Goal: Information Seeking & Learning: Compare options

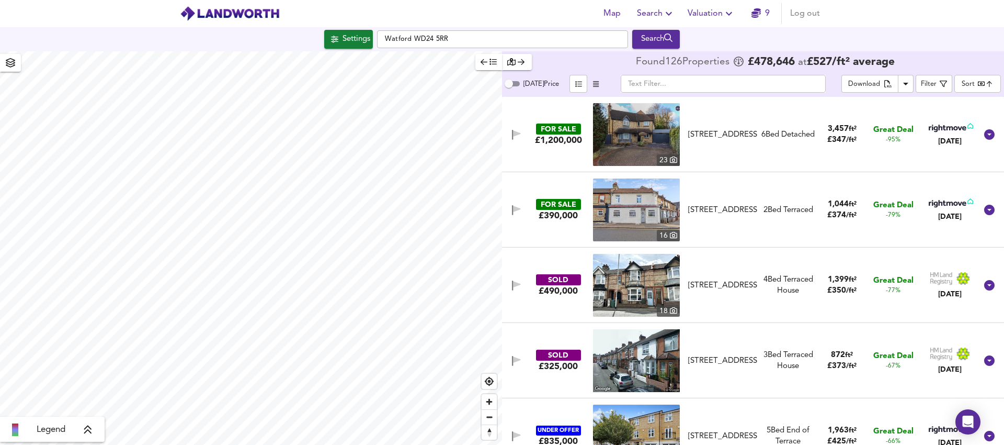
click at [517, 85] on input "[DATE] Price" at bounding box center [509, 83] width 38 height 13
checkbox input "true"
click at [938, 83] on span "Filter" at bounding box center [934, 83] width 26 height 13
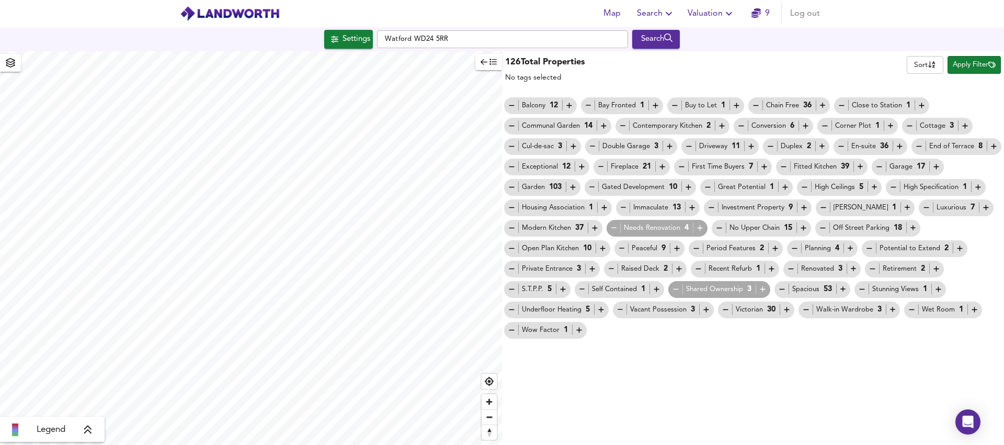
click at [957, 69] on span "Apply Filter" at bounding box center [974, 65] width 43 height 12
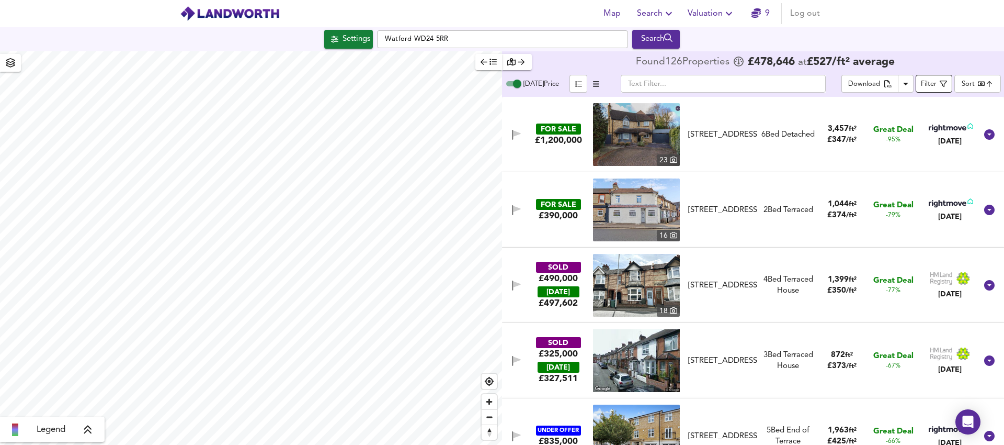
click at [932, 82] on div "Filter" at bounding box center [929, 84] width 16 height 12
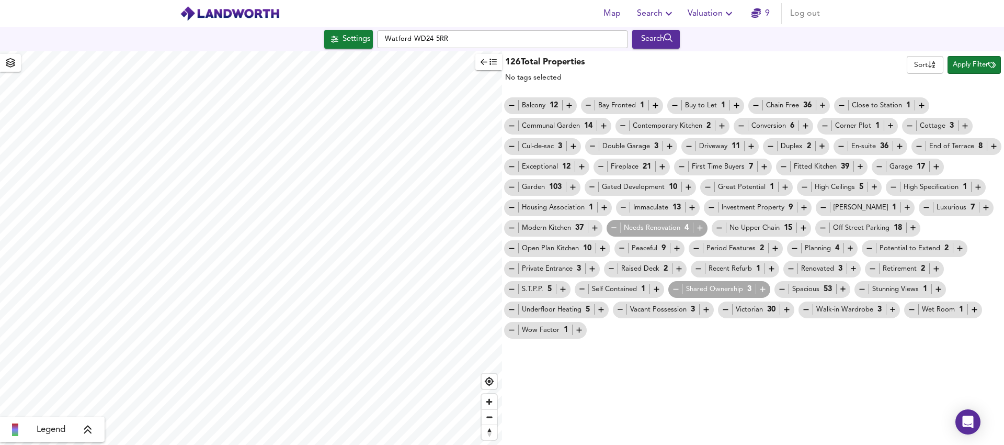
click at [928, 63] on body "Map Search Valuation 9 Log out Settings Watford WD24 5RR Search Legend 126 Tota…" at bounding box center [502, 222] width 1004 height 445
click at [969, 66] on div at bounding box center [502, 222] width 1004 height 445
click at [969, 66] on span "Apply Filter" at bounding box center [974, 65] width 43 height 12
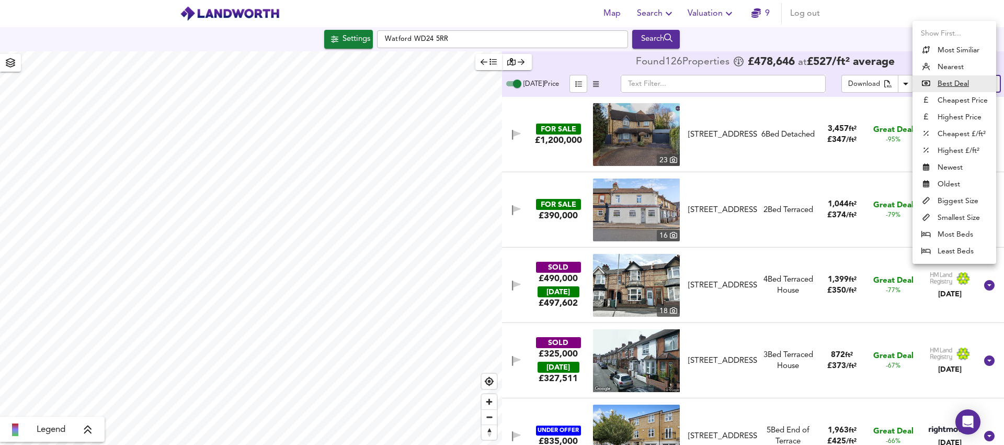
click at [966, 85] on body "Map Search Valuation 9 Log out Settings [GEOGRAPHIC_DATA] WD24 5RR Search Legen…" at bounding box center [502, 222] width 1004 height 445
click at [966, 134] on li "Cheapest £/ft²" at bounding box center [955, 134] width 84 height 17
type input "lowppsf"
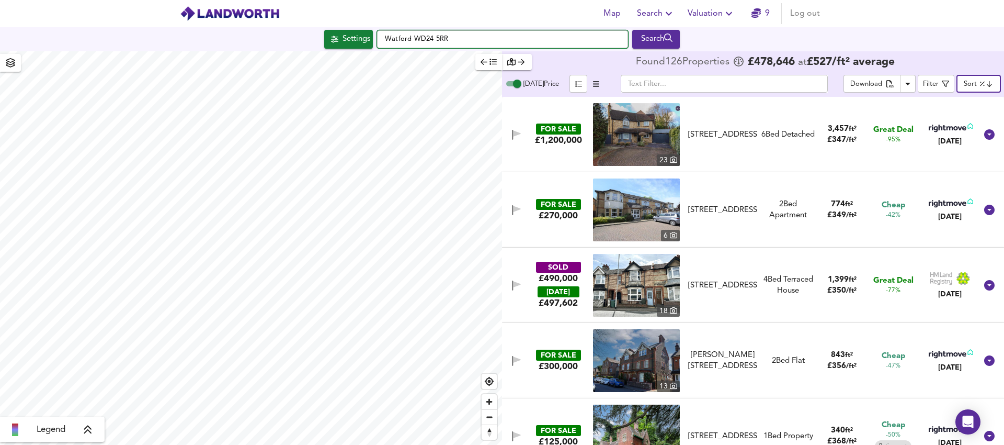
click at [450, 42] on input "Watford WD24 5RR" at bounding box center [502, 39] width 251 height 18
click at [304, 62] on div "Map Search Valuation 9 Log out Settings [GEOGRAPHIC_DATA] WD24 5RR Search Legen…" at bounding box center [502, 222] width 1004 height 445
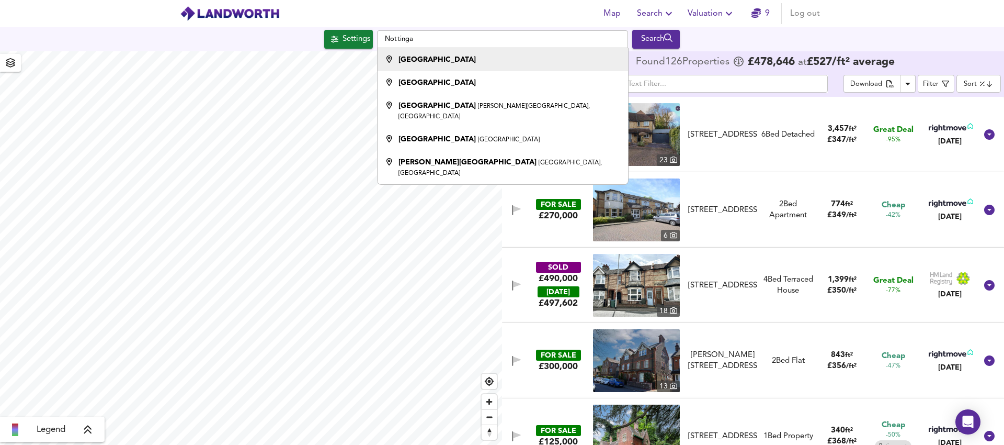
click at [426, 62] on strong "[GEOGRAPHIC_DATA]" at bounding box center [437, 59] width 77 height 7
type input "[GEOGRAPHIC_DATA]"
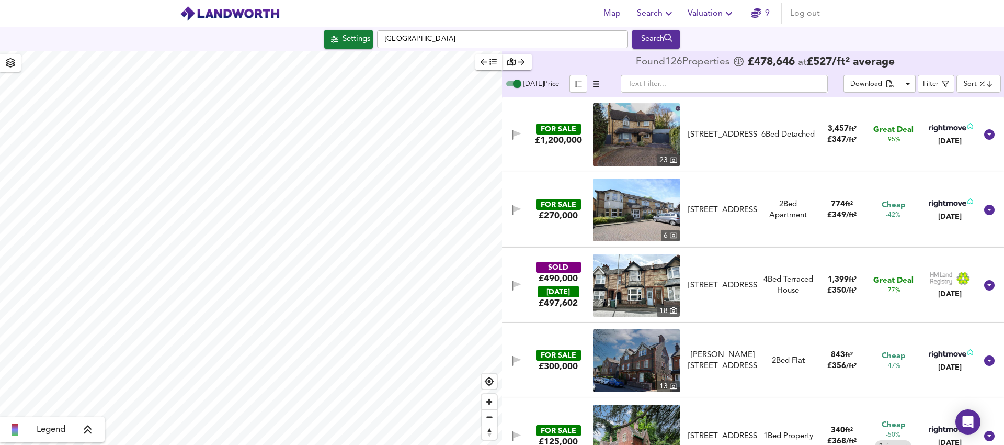
type input "980"
click at [655, 33] on div "Search" at bounding box center [656, 39] width 42 height 14
click at [653, 44] on div "Search" at bounding box center [656, 39] width 42 height 14
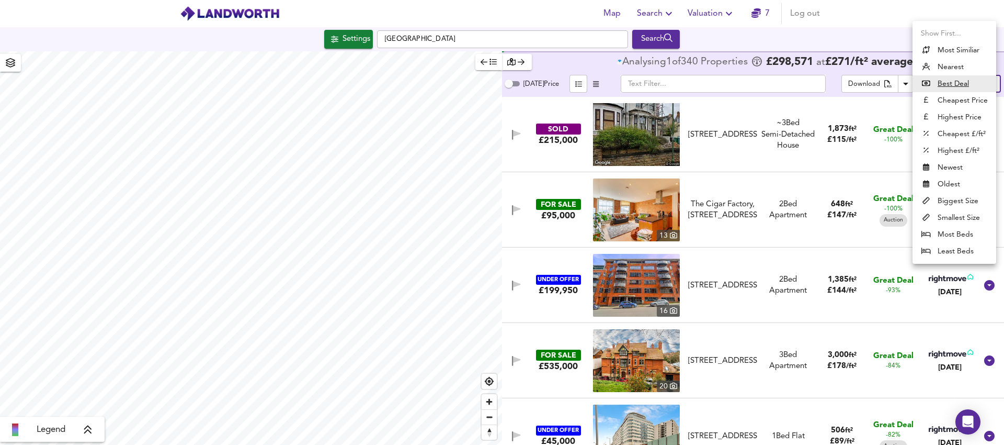
click at [986, 82] on body "Map Search Valuation 7 Log out Settings [GEOGRAPHIC_DATA] Search Legend Analysi…" at bounding box center [502, 222] width 1004 height 445
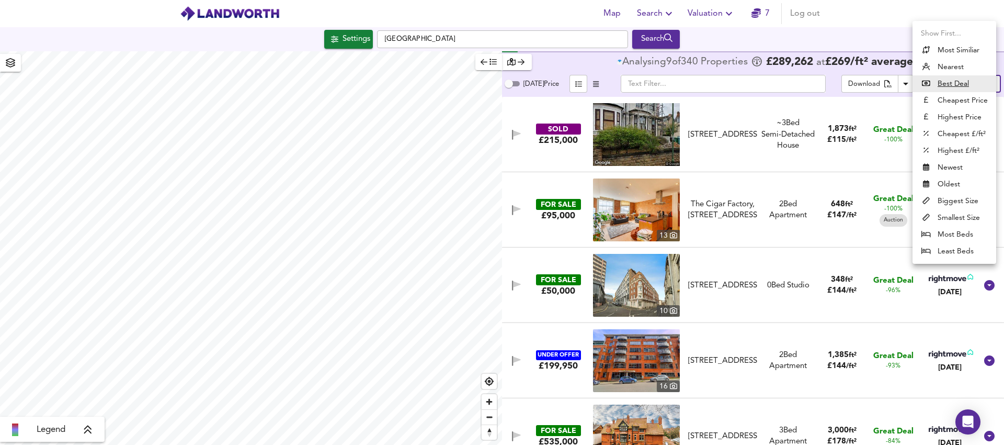
click at [962, 134] on li "Cheapest £/ft²" at bounding box center [955, 134] width 84 height 17
type input "lowppsf"
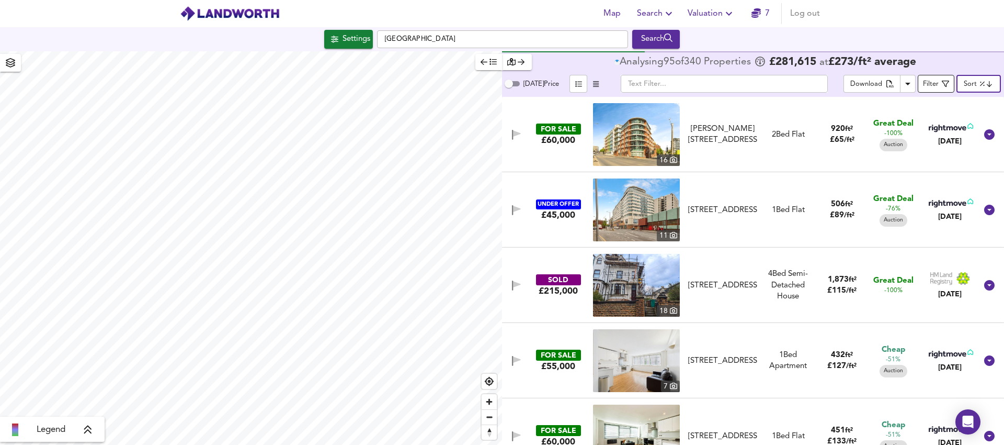
click at [937, 80] on div "Filter" at bounding box center [931, 84] width 16 height 12
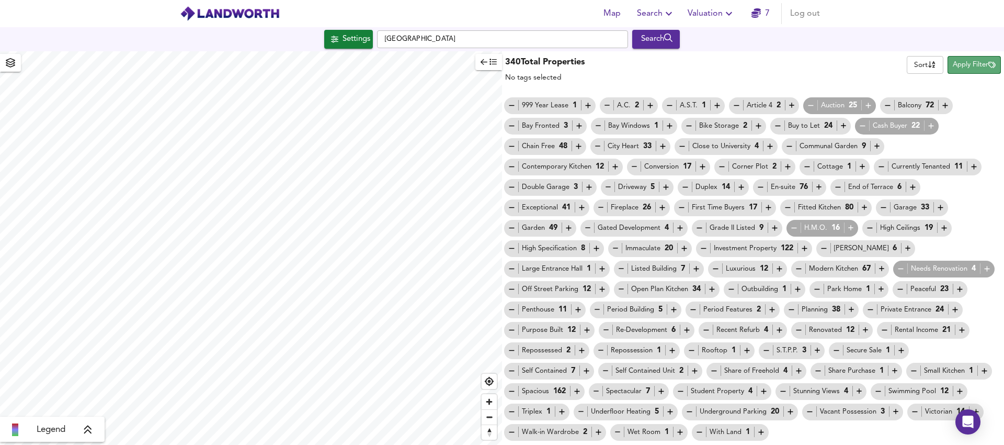
click at [971, 70] on span "Apply Filter" at bounding box center [974, 65] width 43 height 12
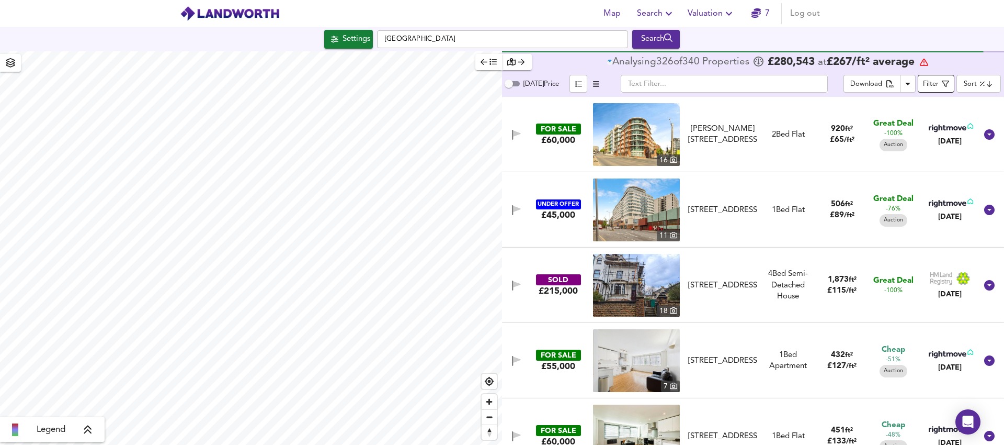
click at [935, 82] on div "Filter" at bounding box center [931, 84] width 16 height 12
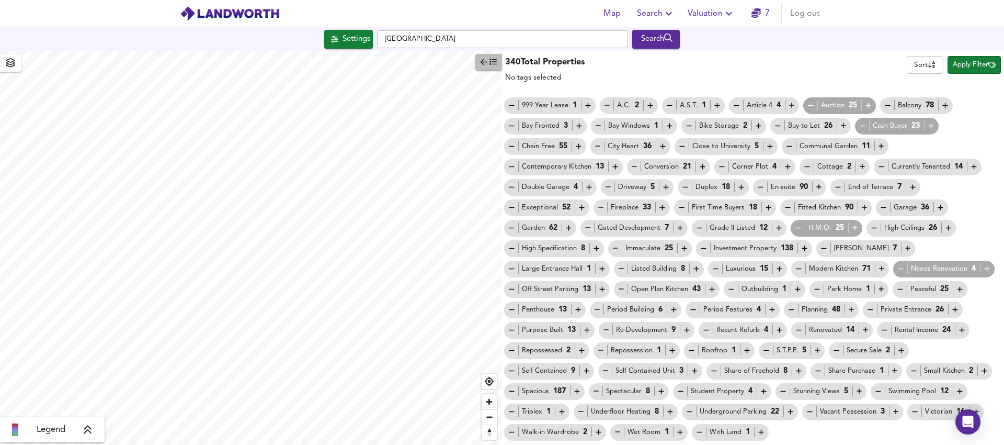
click at [498, 64] on button "button" at bounding box center [488, 62] width 27 height 16
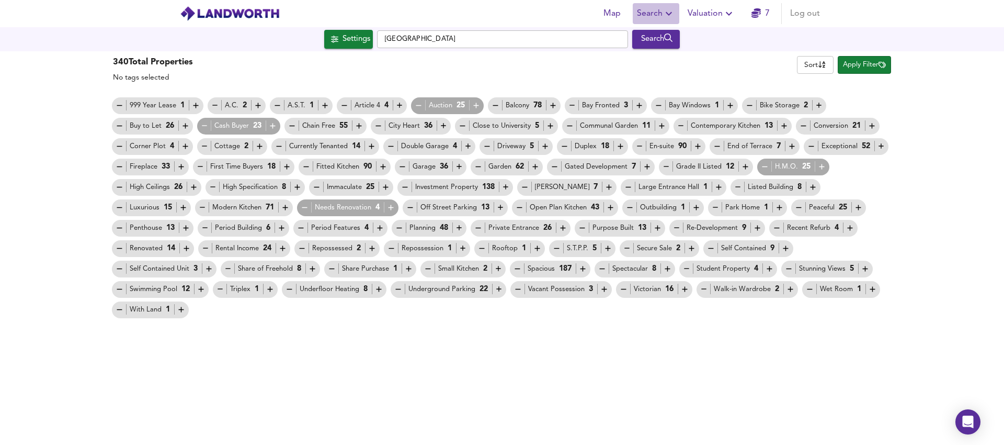
click at [662, 12] on span "Search" at bounding box center [656, 13] width 38 height 15
click at [861, 58] on button "Apply Filter" at bounding box center [864, 65] width 53 height 18
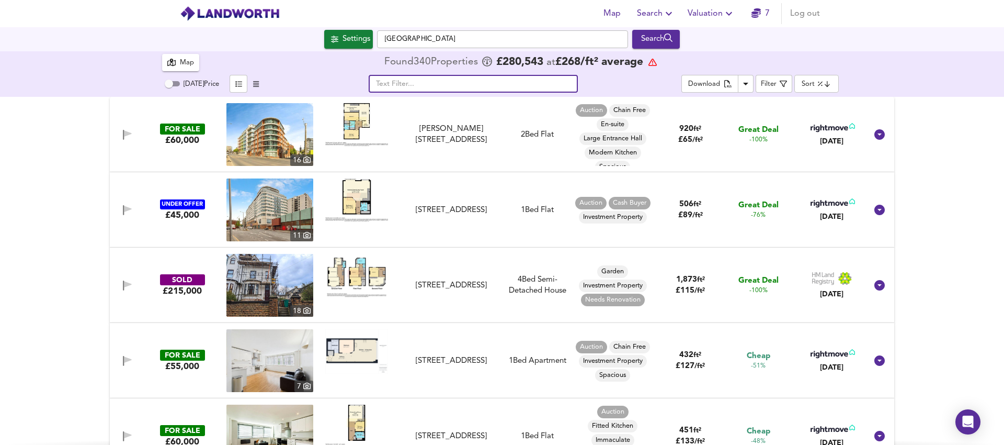
click at [421, 86] on input "text" at bounding box center [473, 84] width 209 height 18
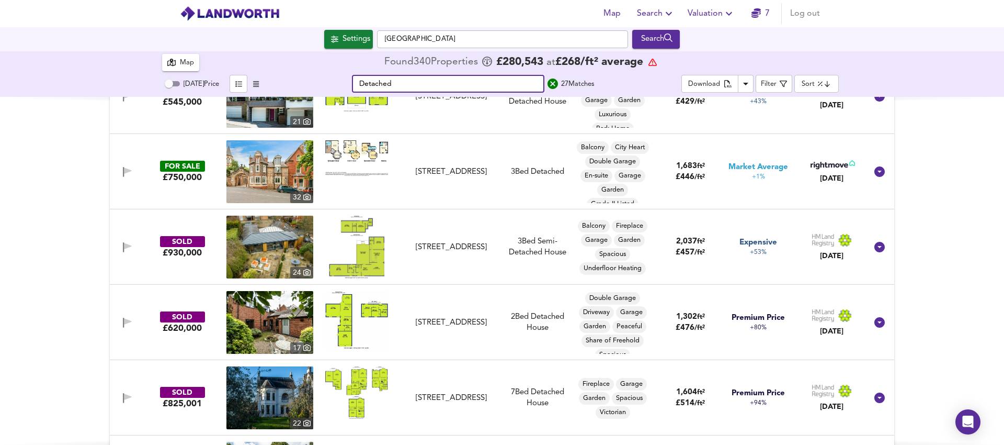
scroll to position [1686, 0]
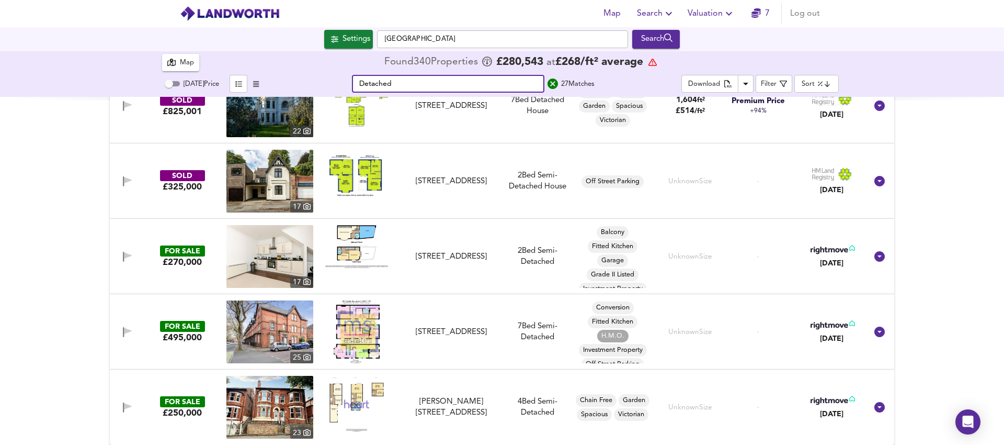
drag, startPoint x: 358, startPoint y: 84, endPoint x: 365, endPoint y: 90, distance: 9.3
click at [358, 84] on input "Detached" at bounding box center [448, 84] width 192 height 18
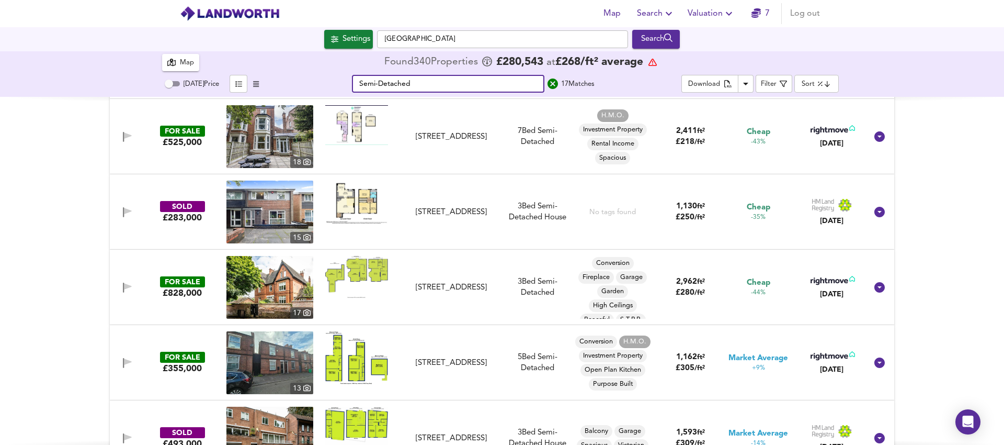
scroll to position [0, 0]
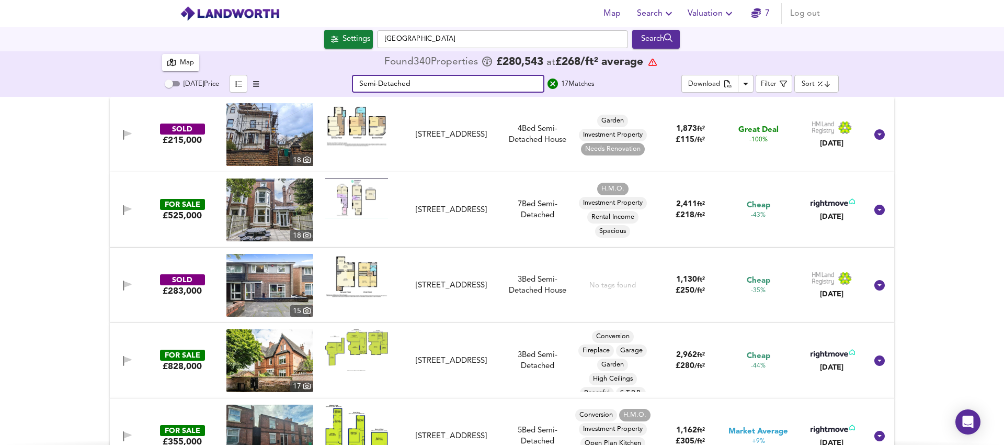
drag, startPoint x: 454, startPoint y: 84, endPoint x: 306, endPoint y: 78, distance: 147.6
click at [306, 78] on div "Semi-Detached ​ 17 Match es" at bounding box center [473, 84] width 416 height 18
type input "Semi-Detached"
click at [354, 47] on button "Settings" at bounding box center [348, 39] width 49 height 19
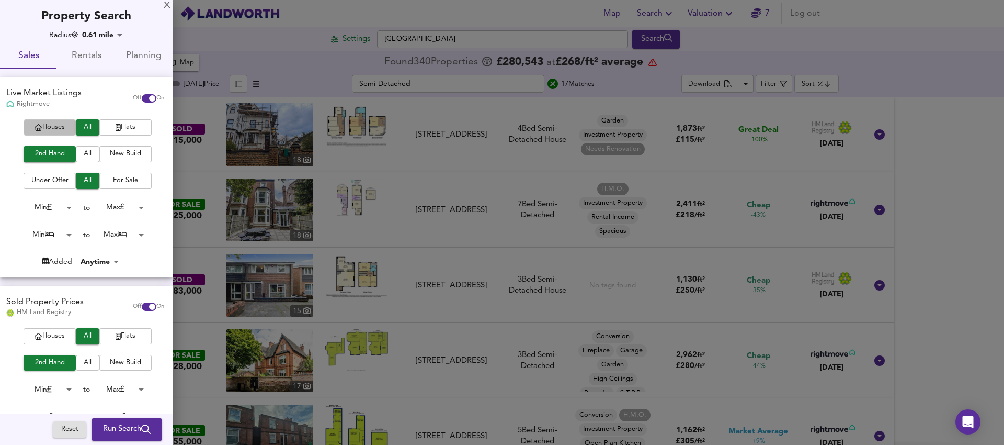
click at [61, 130] on span "Houses" at bounding box center [50, 127] width 42 height 12
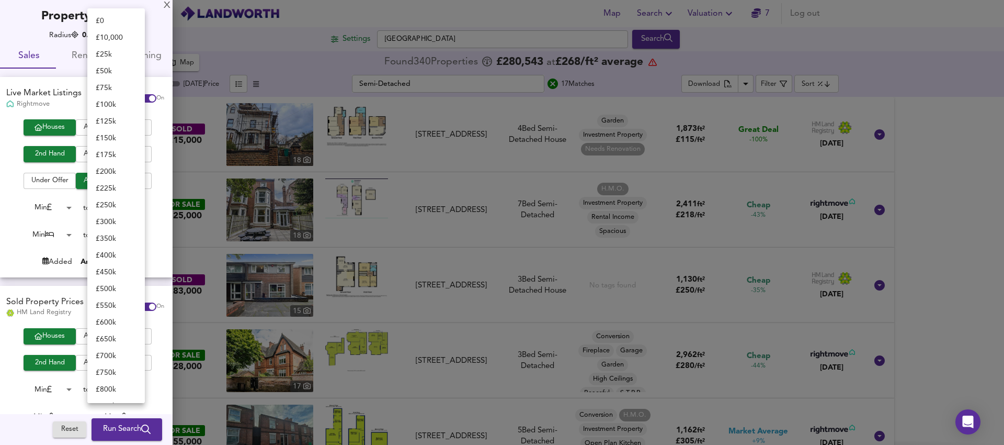
click at [126, 206] on body "Map Search Valuation 7 Log out Settings [GEOGRAPHIC_DATA] Search 340 Results Le…" at bounding box center [502, 222] width 1004 height 445
click at [107, 106] on li "£ 100k" at bounding box center [116, 104] width 58 height 17
type input "100000"
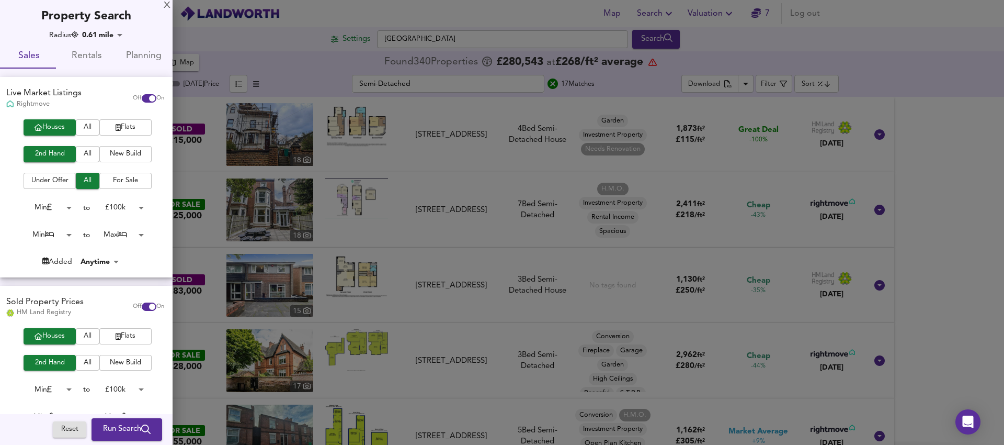
click at [56, 235] on body "Map Search Valuation 7 Log out Settings [GEOGRAPHIC_DATA] Search 340 Results Le…" at bounding box center [502, 222] width 1004 height 445
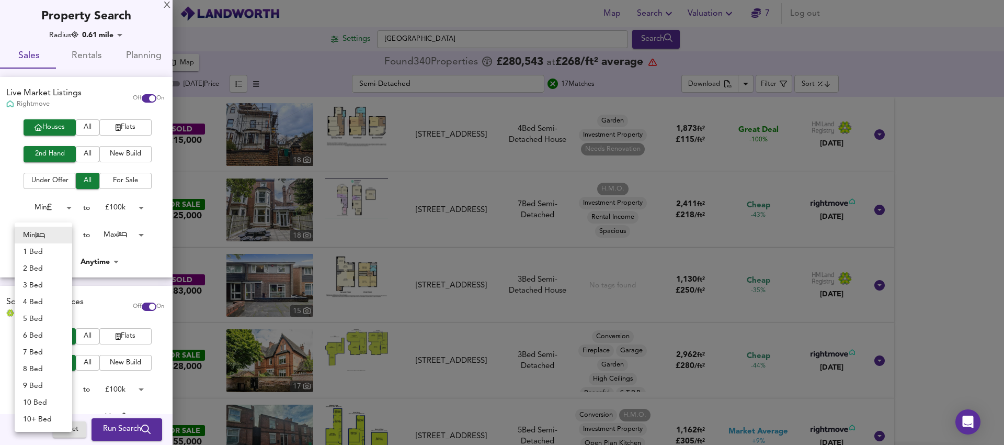
click at [38, 252] on li "1 Bed" at bounding box center [44, 251] width 58 height 17
type input "1"
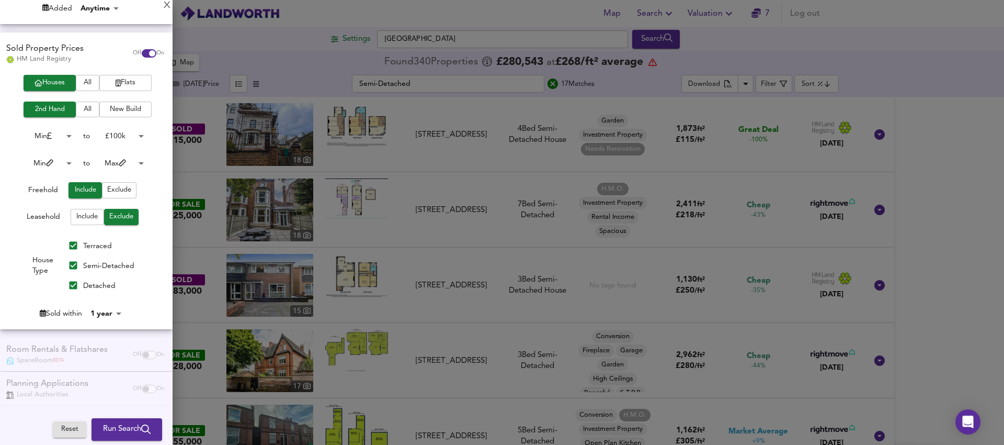
scroll to position [255, 0]
click at [118, 429] on span "Run Search" at bounding box center [127, 429] width 48 height 14
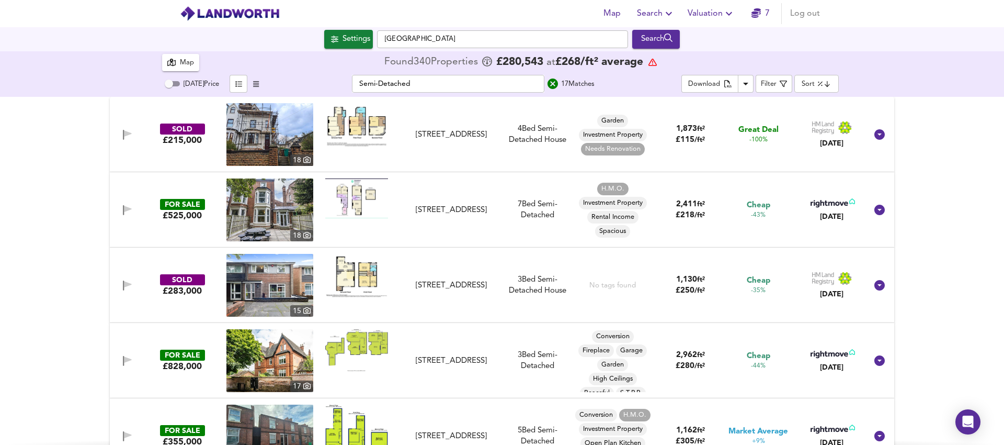
type input "cheapest"
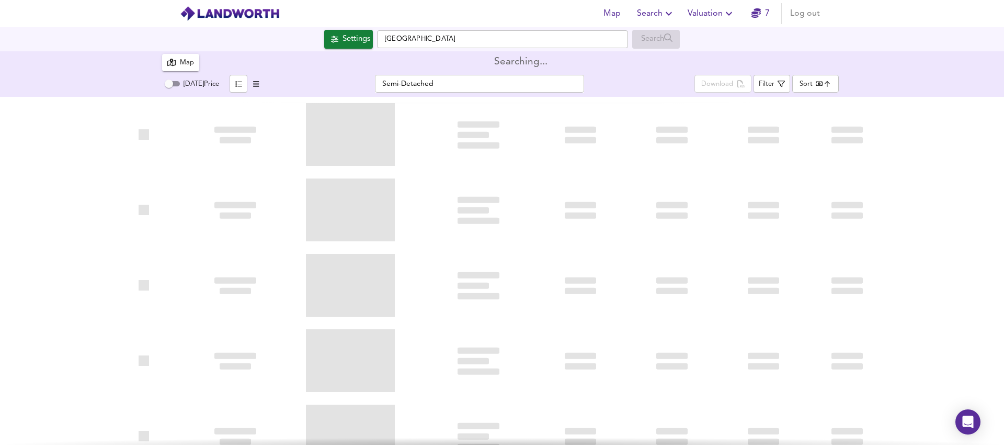
type input "bestdeal"
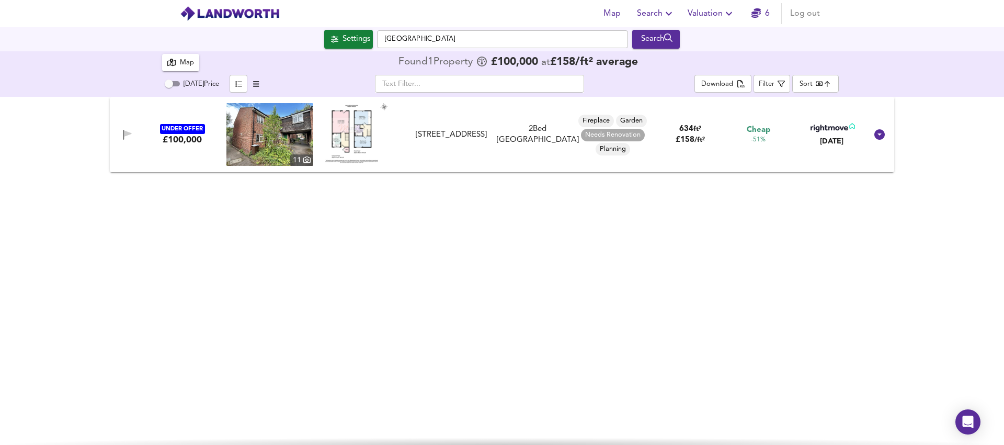
click at [286, 134] on img at bounding box center [269, 134] width 87 height 63
click at [174, 85] on input "[DATE] Price" at bounding box center [169, 83] width 38 height 13
click at [176, 82] on input "[DATE] Price" at bounding box center [177, 83] width 38 height 13
click at [171, 87] on input "[DATE] Price" at bounding box center [169, 83] width 38 height 13
click at [128, 131] on icon "button" at bounding box center [127, 135] width 9 height 10
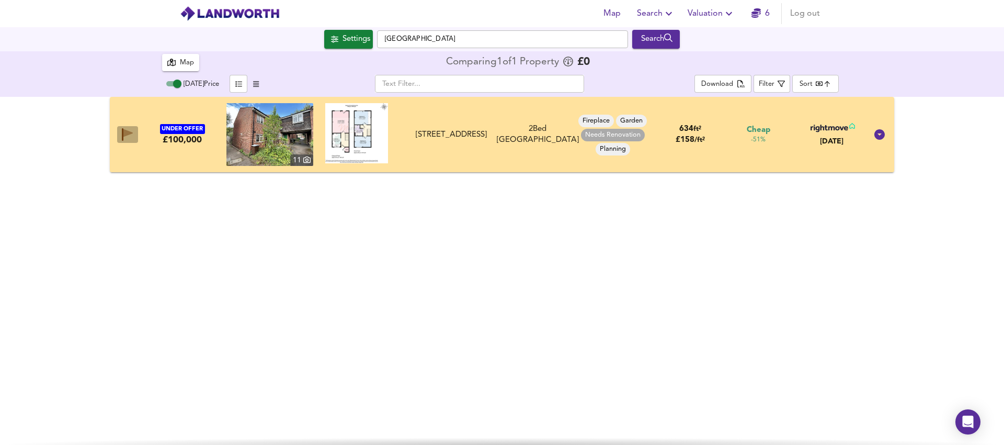
click at [123, 133] on icon "button" at bounding box center [127, 133] width 9 height 8
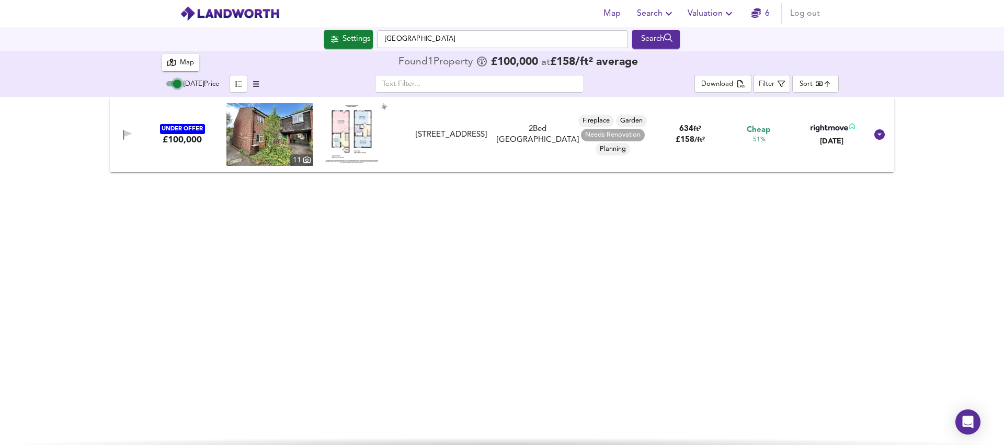
click at [174, 85] on input "[DATE] Price" at bounding box center [177, 83] width 38 height 13
checkbox input "false"
click at [759, 16] on icon "button" at bounding box center [756, 12] width 9 height 9
